Goal: Transaction & Acquisition: Purchase product/service

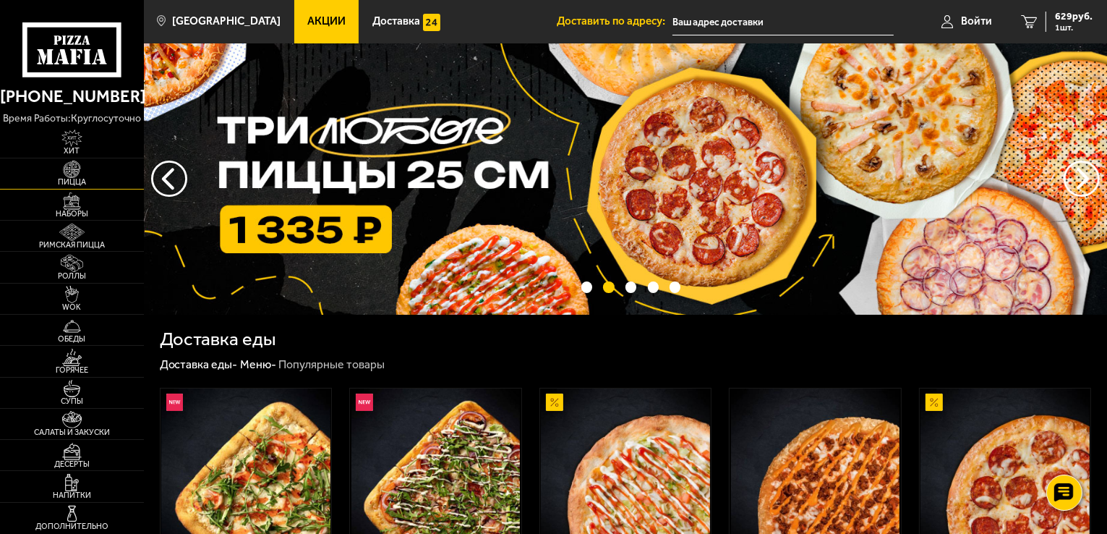
click at [78, 176] on img at bounding box center [72, 169] width 44 height 17
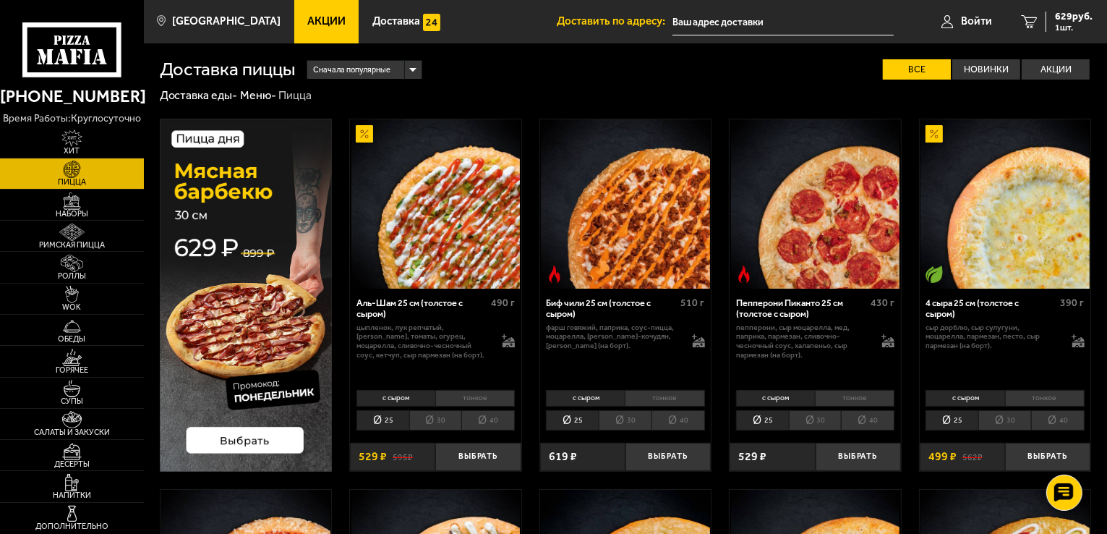
click at [87, 46] on icon at bounding box center [72, 49] width 100 height 55
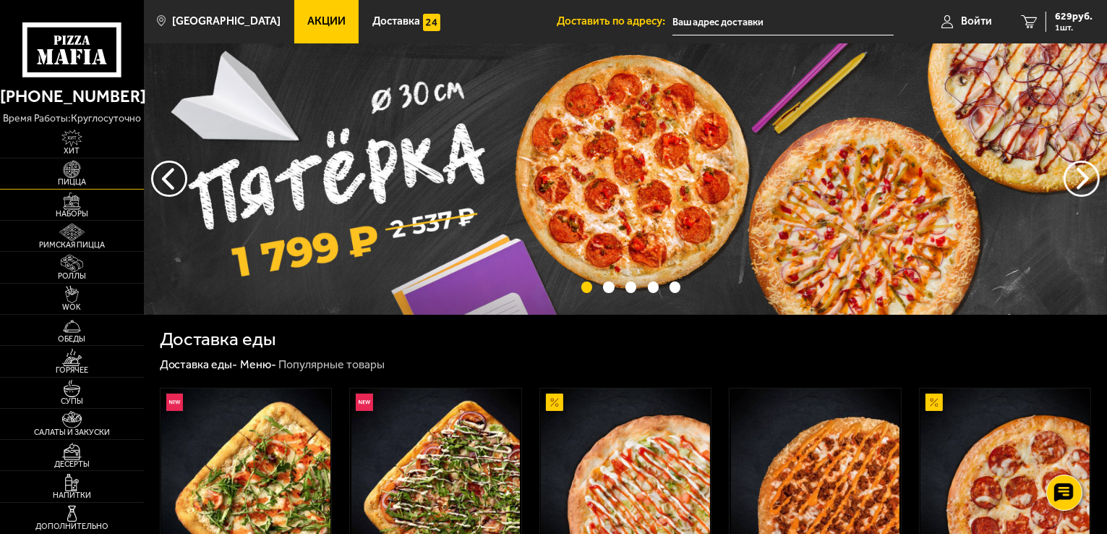
click at [98, 185] on span "Пицца" at bounding box center [72, 182] width 144 height 8
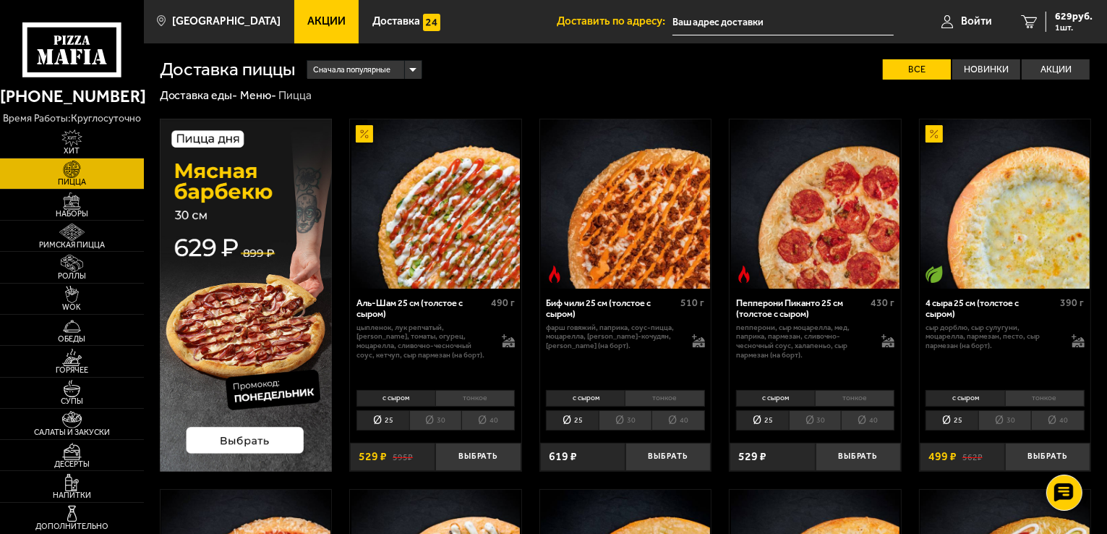
scroll to position [406, 0]
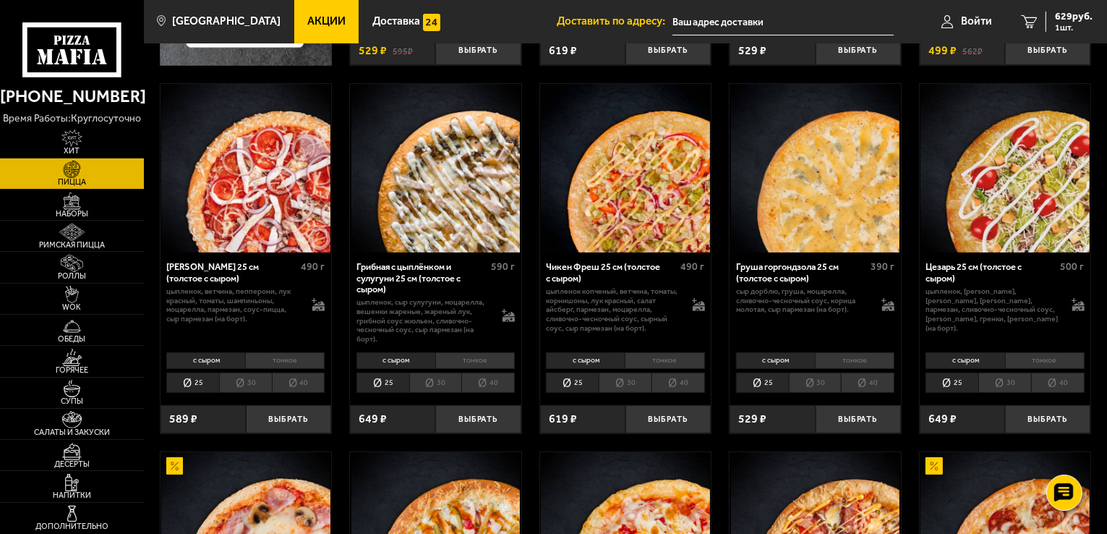
click at [824, 383] on li "30" at bounding box center [815, 382] width 53 height 20
